Goal: Task Accomplishment & Management: Manage account settings

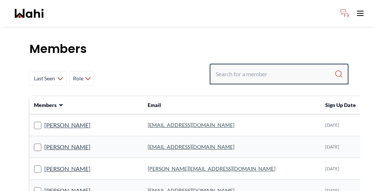
click at [276, 67] on input "Search input" at bounding box center [275, 73] width 119 height 13
paste input "[EMAIL_ADDRESS][DOMAIN_NAME]"
type input "[EMAIL_ADDRESS][DOMAIN_NAME]"
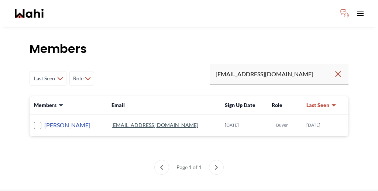
click at [50, 120] on link "[PERSON_NAME]" at bounding box center [67, 125] width 46 height 10
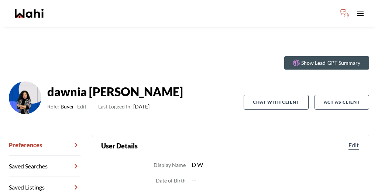
click at [78, 102] on button "Edit" at bounding box center [81, 106] width 9 height 9
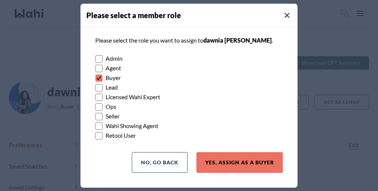
click at [98, 132] on rect at bounding box center [99, 135] width 7 height 7
click at [95, 130] on input "Retool User" at bounding box center [95, 132] width 0 height 5
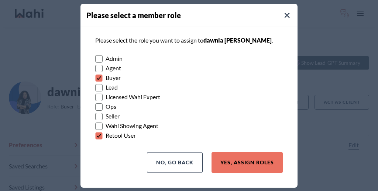
click at [99, 132] on rect at bounding box center [99, 135] width 7 height 7
click at [95, 132] on input "Retool User" at bounding box center [95, 132] width 0 height 5
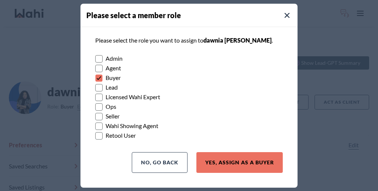
click at [99, 122] on rect at bounding box center [99, 125] width 7 height 7
click at [95, 122] on input "Wahi Showing Agent" at bounding box center [95, 123] width 0 height 5
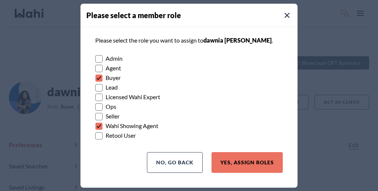
click at [100, 78] on rect at bounding box center [99, 77] width 7 height 7
click at [95, 78] on input "Buyer" at bounding box center [95, 75] width 0 height 5
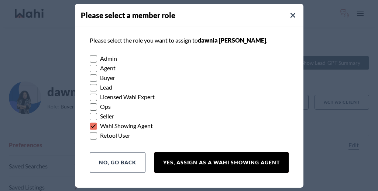
click at [233, 152] on button "Yes, Assign as a Wahi Showing Agent" at bounding box center [221, 162] width 134 height 21
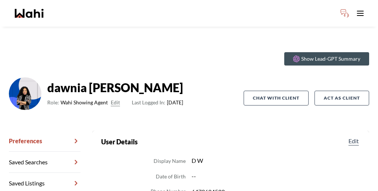
scroll to position [4, 0]
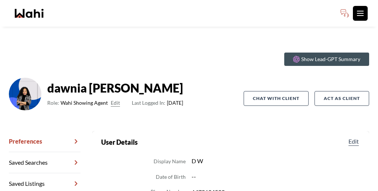
click at [365, 9] on icon "Toggle open navigation menu" at bounding box center [360, 13] width 9 height 9
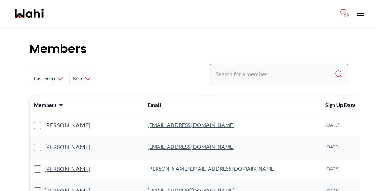
click at [286, 67] on input "Search input" at bounding box center [275, 73] width 119 height 13
paste input "Dawnia"
type input "Dawnia"
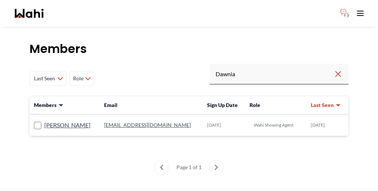
click at [121, 122] on link "[EMAIL_ADDRESS][DOMAIN_NAME]" at bounding box center [147, 125] width 87 height 6
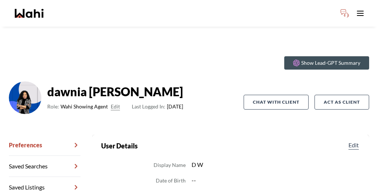
drag, startPoint x: 181, startPoint y: 158, endPoint x: 243, endPoint y: 158, distance: 62.4
copy dd "[EMAIL_ADDRESS][DOMAIN_NAME]"
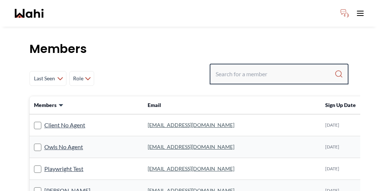
click at [264, 67] on input "Search input" at bounding box center [275, 73] width 119 height 13
paste input "Keshav"
type input "Keshav"
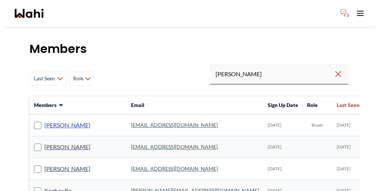
click at [55, 120] on link "Keshav Nanda" at bounding box center [67, 125] width 46 height 10
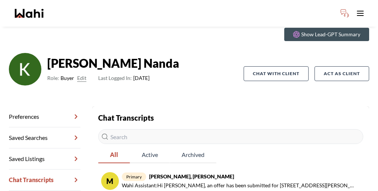
scroll to position [29, 0]
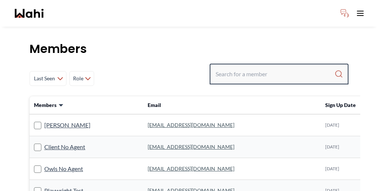
click at [258, 67] on input "Search input" at bounding box center [275, 73] width 119 height 13
type input "[PERSON_NAME]"
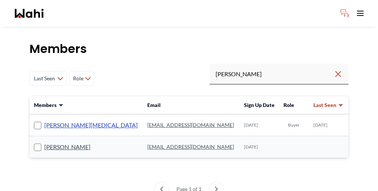
click at [52, 120] on link "[PERSON_NAME][MEDICAL_DATA]" at bounding box center [90, 125] width 93 height 10
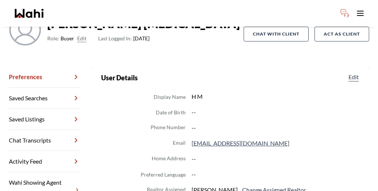
click at [47, 172] on link "Wahi Showing Agent Management" at bounding box center [45, 190] width 72 height 36
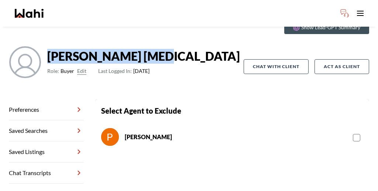
drag, startPoint x: 52, startPoint y: 33, endPoint x: 103, endPoint y: 32, distance: 51.4
click at [103, 49] on strong "Habon Muse" at bounding box center [143, 56] width 193 height 15
copy strong "Habon Muse"
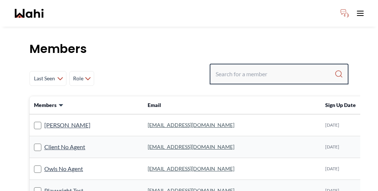
click at [275, 67] on input "Search input" at bounding box center [275, 73] width 119 height 13
paste input "Puja Mandal"
type input "Puja Mandal"
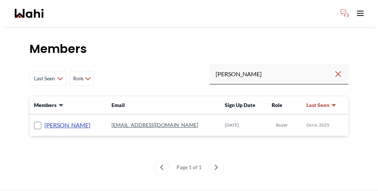
click at [49, 120] on link "Puja Mandal" at bounding box center [67, 125] width 46 height 10
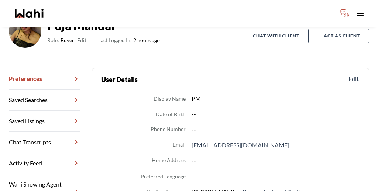
scroll to position [54, 0]
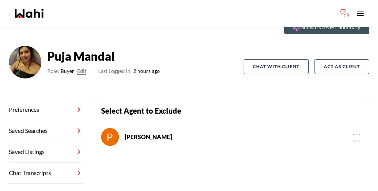
click at [353, 132] on label at bounding box center [358, 136] width 10 height 9
click at [353, 132] on input "checkbox" at bounding box center [353, 134] width 0 height 5
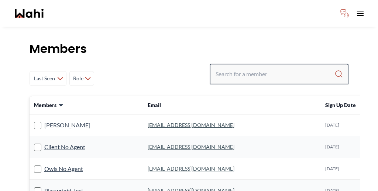
click at [307, 67] on input "Search input" at bounding box center [275, 73] width 119 height 13
type input "[PERSON_NAME]"
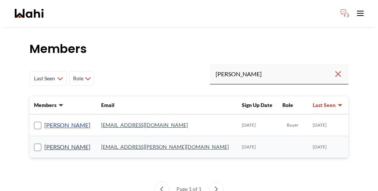
click at [52, 120] on link "Kevin McKay" at bounding box center [67, 125] width 46 height 10
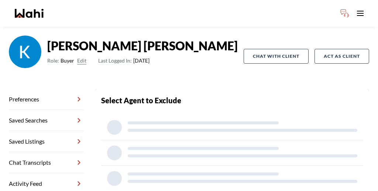
scroll to position [35, 0]
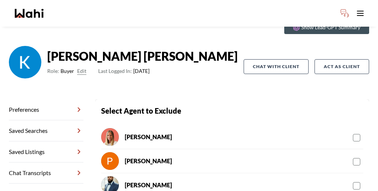
click at [354, 158] on rect at bounding box center [357, 161] width 7 height 7
click at [353, 156] on input "checkbox" at bounding box center [353, 158] width 0 height 5
click at [354, 158] on rect at bounding box center [357, 161] width 7 height 7
click at [353, 156] on input "checkbox" at bounding box center [353, 158] width 0 height 5
click at [354, 158] on rect at bounding box center [357, 161] width 7 height 7
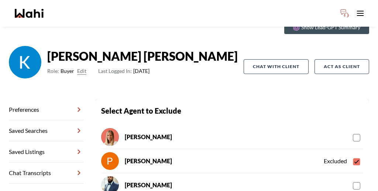
click at [353, 156] on input "checkbox" at bounding box center [353, 158] width 0 height 5
click at [354, 158] on rect at bounding box center [357, 161] width 7 height 7
click at [353, 156] on input "checkbox" at bounding box center [353, 158] width 0 height 5
click at [354, 158] on rect at bounding box center [357, 161] width 7 height 7
click at [353, 156] on input "checkbox" at bounding box center [353, 158] width 0 height 5
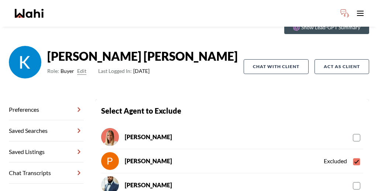
click at [354, 158] on rect at bounding box center [357, 161] width 7 height 7
click at [353, 156] on input "checkbox" at bounding box center [353, 158] width 0 height 5
click at [354, 158] on rect at bounding box center [357, 161] width 7 height 7
click at [353, 156] on input "checkbox" at bounding box center [353, 158] width 0 height 5
click at [354, 158] on rect at bounding box center [357, 161] width 7 height 7
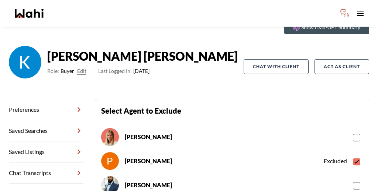
click at [353, 156] on input "checkbox" at bounding box center [353, 158] width 0 height 5
click at [262, 149] on div "Paul Excluded" at bounding box center [232, 161] width 262 height 24
drag, startPoint x: 325, startPoint y: 112, endPoint x: 355, endPoint y: 114, distance: 30.3
click at [355, 114] on section "Back to profile Select Agent to Exclude Michelle Paul Excluded Khalid" at bounding box center [232, 169] width 274 height 141
click at [354, 158] on rect at bounding box center [357, 161] width 7 height 7
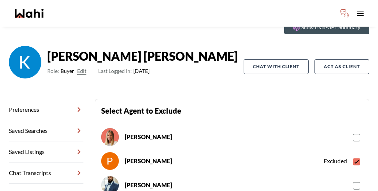
click at [353, 156] on input "checkbox" at bounding box center [353, 158] width 0 height 5
click at [355, 160] on icon at bounding box center [357, 162] width 4 height 4
click at [353, 156] on input "checkbox" at bounding box center [353, 158] width 0 height 5
click at [355, 160] on icon at bounding box center [357, 162] width 4 height 4
click at [353, 156] on input "checkbox" at bounding box center [353, 158] width 0 height 5
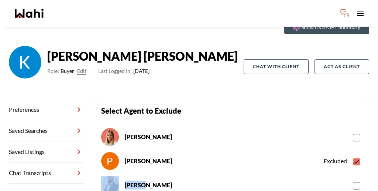
click at [355, 160] on icon at bounding box center [357, 162] width 4 height 4
click at [353, 156] on input "checkbox" at bounding box center [353, 158] width 0 height 5
click at [355, 160] on icon at bounding box center [357, 162] width 4 height 4
click at [353, 156] on input "checkbox" at bounding box center [353, 158] width 0 height 5
click at [355, 160] on icon at bounding box center [357, 162] width 4 height 4
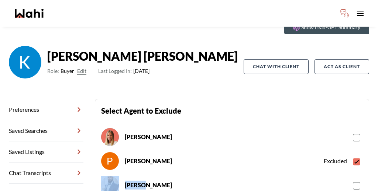
click at [353, 156] on input "checkbox" at bounding box center [353, 158] width 0 height 5
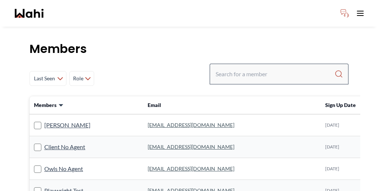
click at [270, 64] on div at bounding box center [279, 74] width 139 height 21
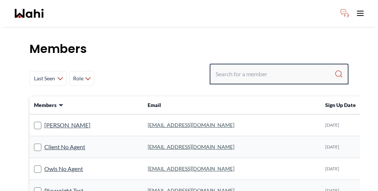
click at [272, 67] on input "Search input" at bounding box center [275, 73] width 119 height 13
type input "[PERSON_NAME]"
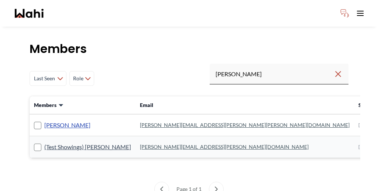
click at [53, 120] on link "[PERSON_NAME]" at bounding box center [67, 125] width 46 height 10
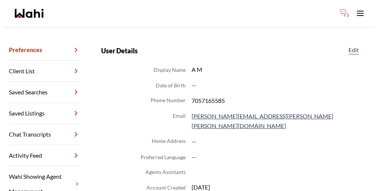
scroll to position [99, 0]
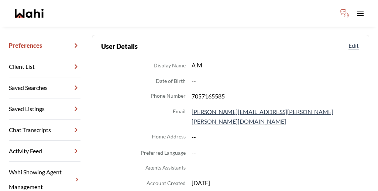
click at [45, 161] on link "Wahi Showing Agent Management" at bounding box center [45, 179] width 72 height 36
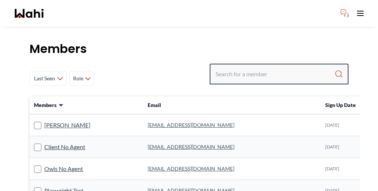
click at [270, 67] on input "Search input" at bounding box center [275, 73] width 119 height 13
type input "[PERSON_NAME]"
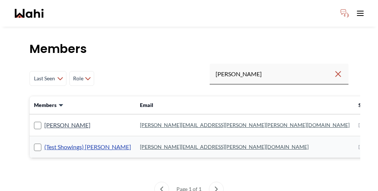
click at [66, 142] on link "(Test Showings) [PERSON_NAME]" at bounding box center [87, 147] width 87 height 10
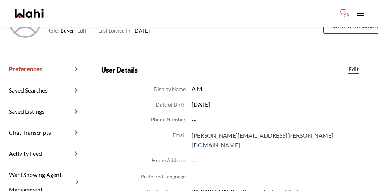
click at [46, 164] on link "Wahi Showing Agent Management" at bounding box center [45, 182] width 72 height 36
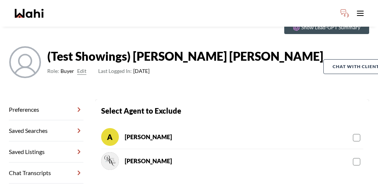
click at [354, 134] on rect at bounding box center [357, 137] width 7 height 7
click at [353, 132] on input "checkbox" at bounding box center [353, 134] width 0 height 5
click at [354, 134] on rect at bounding box center [357, 137] width 7 height 7
click at [353, 132] on input "checkbox" at bounding box center [353, 134] width 0 height 5
click at [355, 136] on icon at bounding box center [357, 138] width 4 height 4
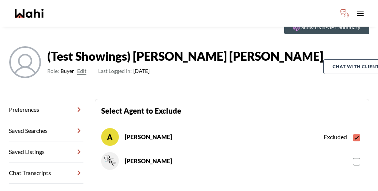
click at [353, 132] on input "checkbox" at bounding box center [353, 134] width 0 height 5
click at [355, 136] on icon at bounding box center [357, 138] width 4 height 4
click at [353, 132] on input "checkbox" at bounding box center [353, 134] width 0 height 5
click at [355, 136] on icon at bounding box center [357, 138] width 4 height 4
click at [353, 132] on input "checkbox" at bounding box center [353, 134] width 0 height 5
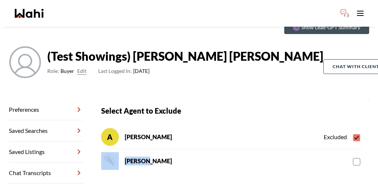
click at [355, 136] on icon at bounding box center [357, 138] width 4 height 4
click at [353, 132] on input "checkbox" at bounding box center [353, 134] width 0 height 5
click at [355, 136] on icon at bounding box center [357, 138] width 4 height 4
click at [353, 132] on input "checkbox" at bounding box center [353, 134] width 0 height 5
click at [355, 136] on icon at bounding box center [357, 138] width 4 height 4
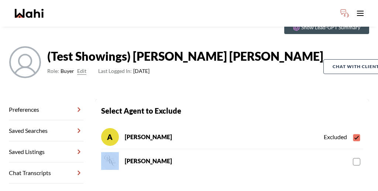
click at [353, 132] on input "checkbox" at bounding box center [353, 134] width 0 height 5
click at [355, 136] on icon at bounding box center [357, 138] width 4 height 4
click at [353, 132] on input "checkbox" at bounding box center [353, 134] width 0 height 5
click at [355, 136] on icon at bounding box center [357, 138] width 4 height 4
click at [353, 132] on input "checkbox" at bounding box center [353, 134] width 0 height 5
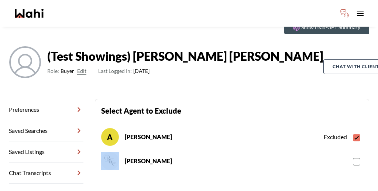
click at [355, 136] on icon at bounding box center [357, 138] width 4 height 4
click at [353, 132] on input "checkbox" at bounding box center [353, 134] width 0 height 5
click at [355, 136] on icon at bounding box center [357, 138] width 4 height 4
click at [353, 132] on input "checkbox" at bounding box center [353, 134] width 0 height 5
